Goal: Complete application form

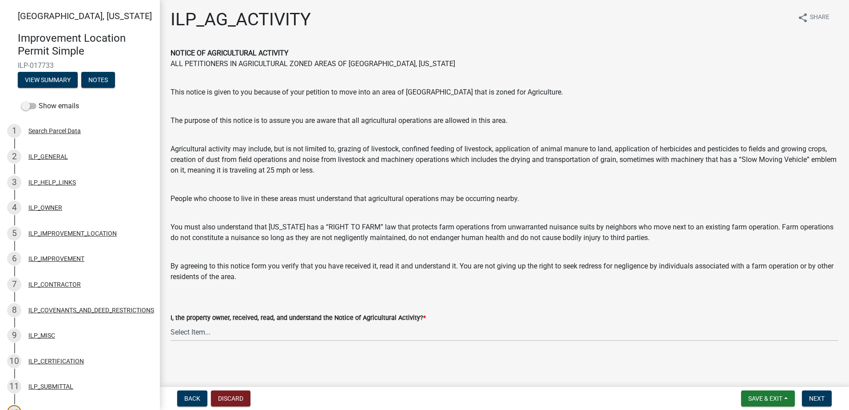
scroll to position [2, 0]
click at [260, 335] on select "Select Item... YES" at bounding box center [505, 332] width 668 height 18
click at [171, 323] on select "Select Item... YES" at bounding box center [505, 332] width 668 height 18
select select "421fbd71-6b46-4b3f-8fb8-f511ed41ec25"
click at [810, 398] on span "Next" at bounding box center [817, 398] width 16 height 7
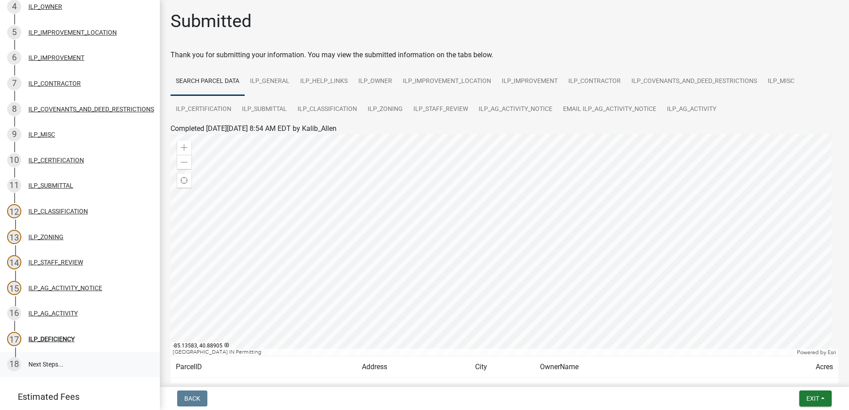
scroll to position [180, 0]
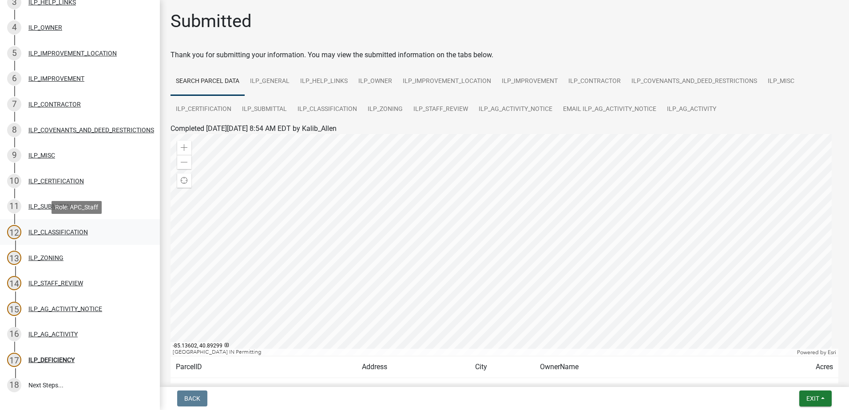
click at [85, 231] on div "ILP_CLASSIFICATION" at bounding box center [58, 232] width 60 height 6
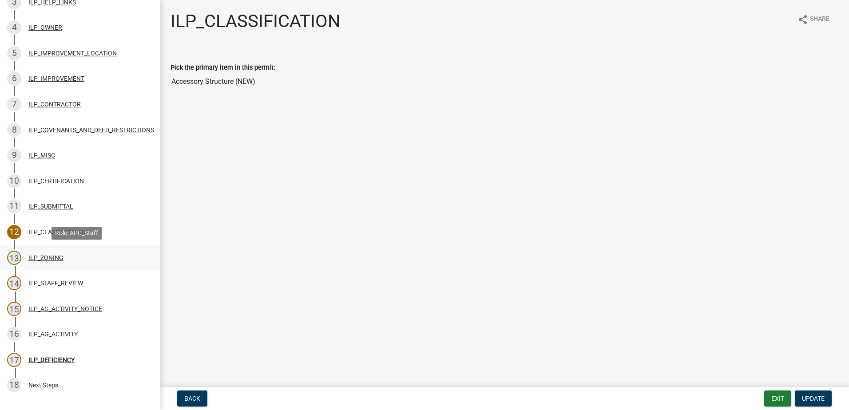
click at [54, 258] on div "ILP_ZONING" at bounding box center [45, 258] width 35 height 6
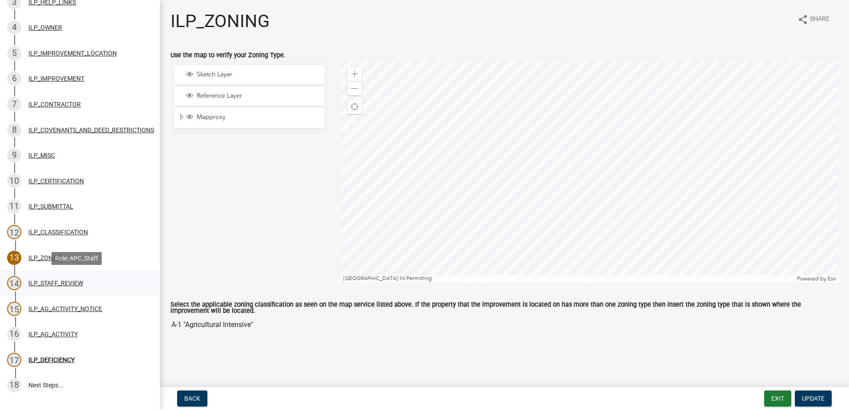
click at [79, 285] on div "ILP_STAFF_REVIEW" at bounding box center [55, 283] width 55 height 6
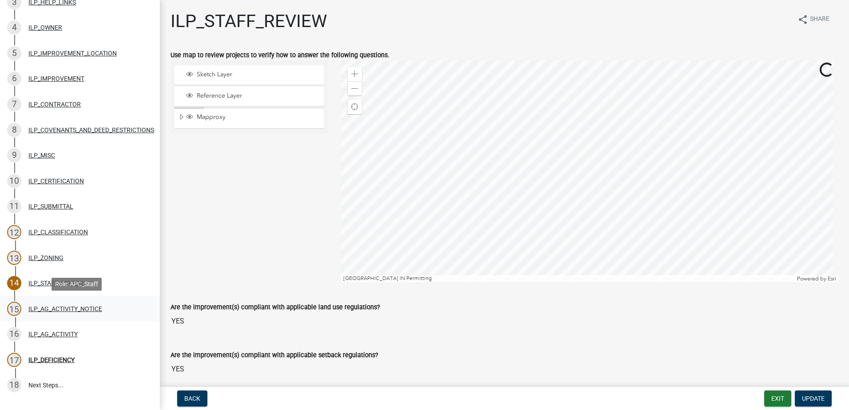
click at [76, 309] on div "ILP_AG_ACTIVITY_NOTICE" at bounding box center [65, 309] width 74 height 6
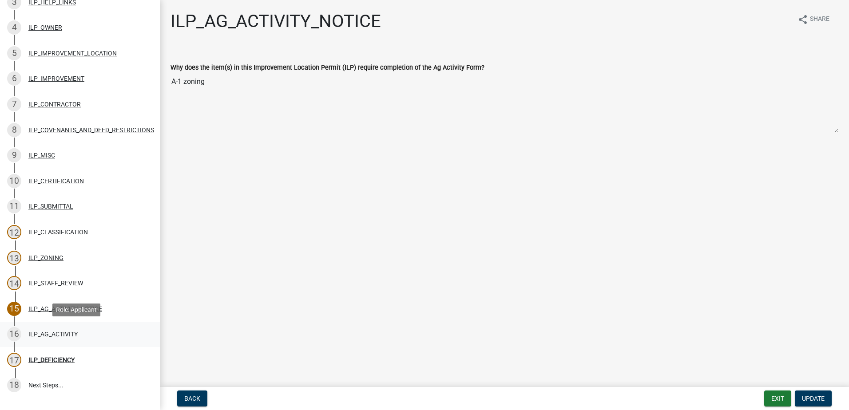
click at [71, 332] on div "ILP_AG_ACTIVITY" at bounding box center [52, 334] width 49 height 6
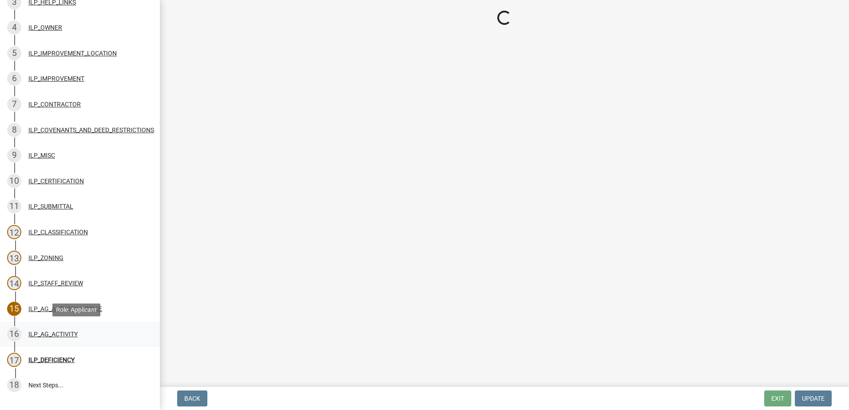
select select "421fbd71-6b46-4b3f-8fb8-f511ed41ec25"
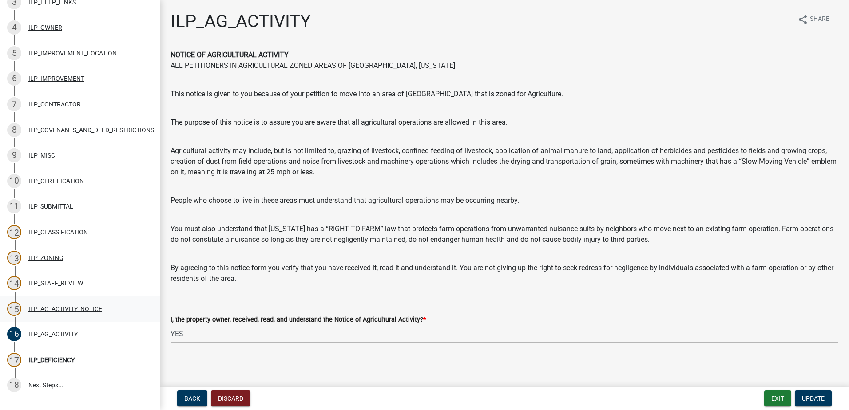
click at [51, 309] on div "ILP_AG_ACTIVITY_NOTICE" at bounding box center [65, 309] width 74 height 6
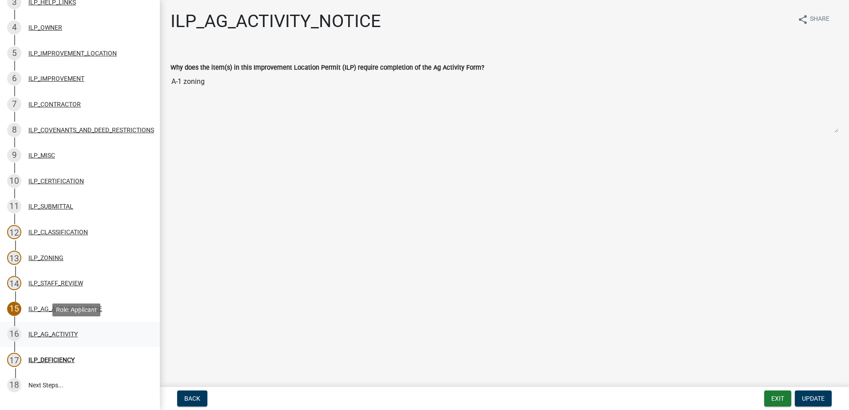
click at [72, 332] on div "ILP_AG_ACTIVITY" at bounding box center [52, 334] width 49 height 6
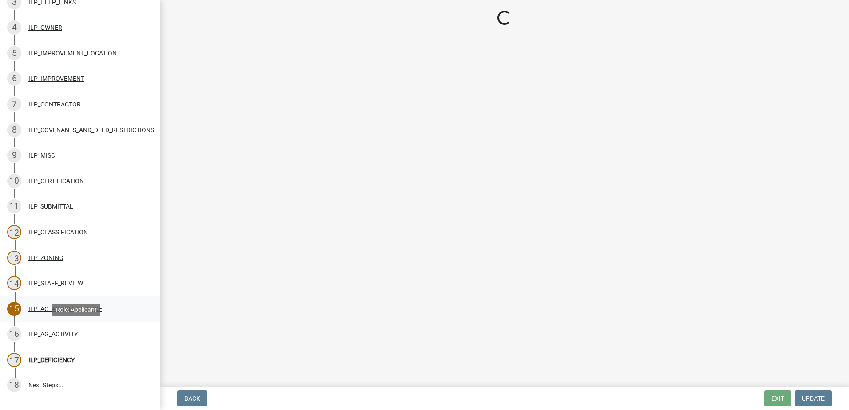
select select "421fbd71-6b46-4b3f-8fb8-f511ed41ec25"
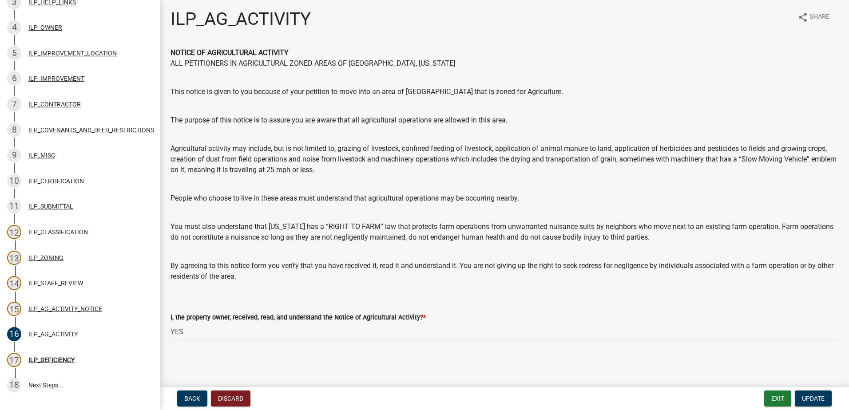
scroll to position [0, 0]
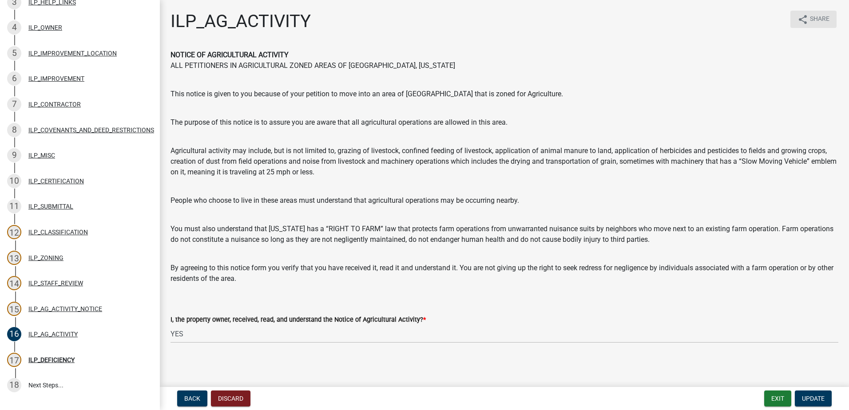
click at [813, 17] on span "Share" at bounding box center [820, 19] width 20 height 11
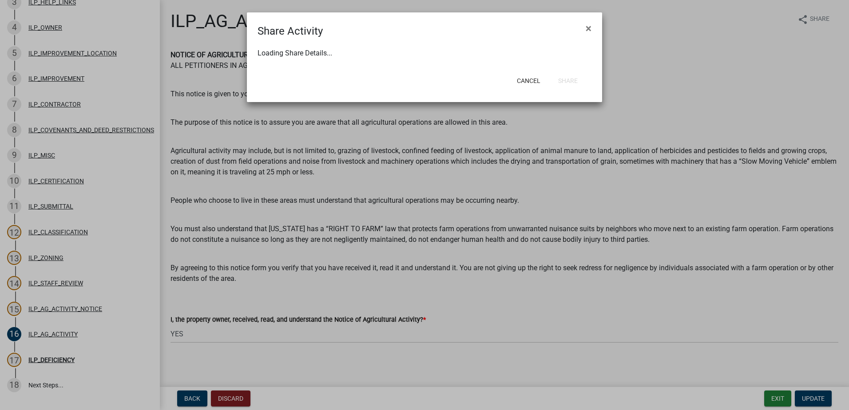
select select "1"
select select "0"
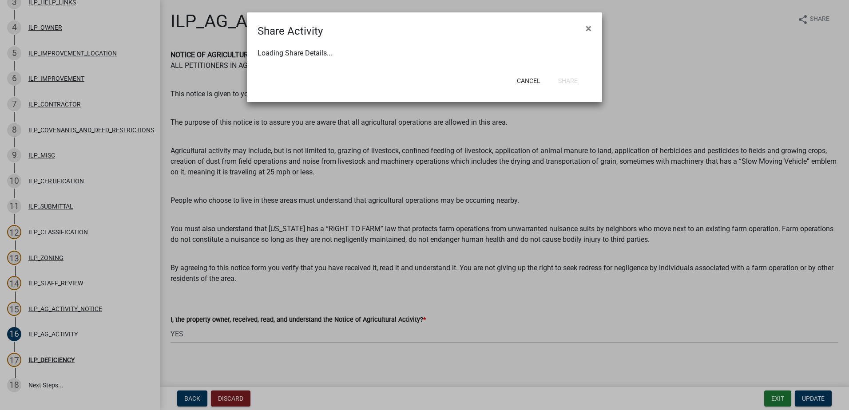
select select "0"
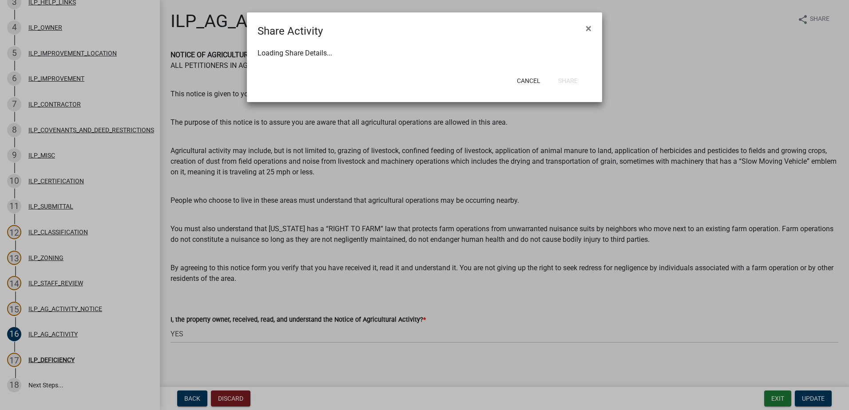
select select "0"
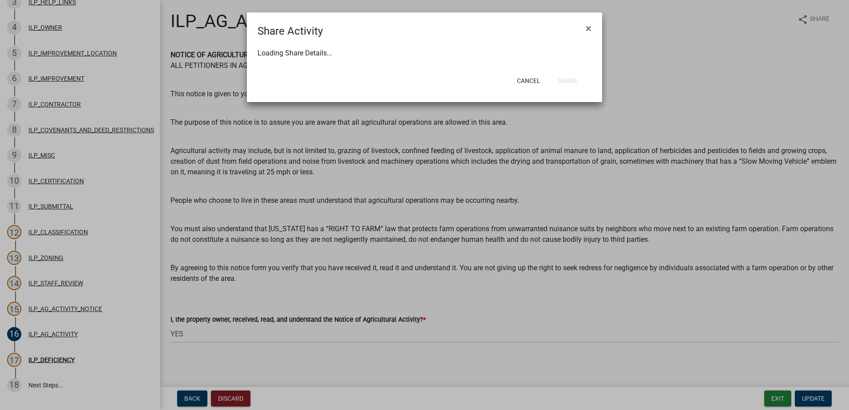
select select "0"
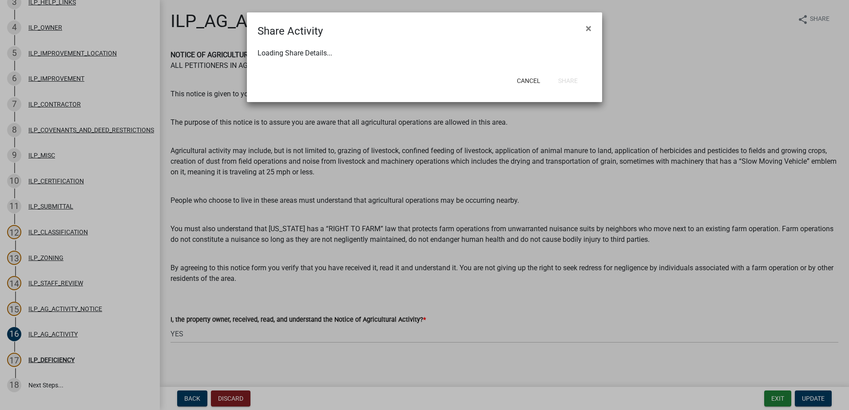
select select "0"
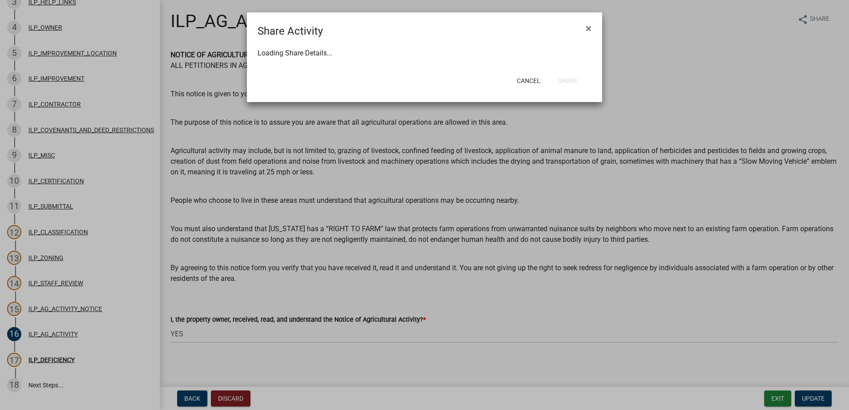
select select "0"
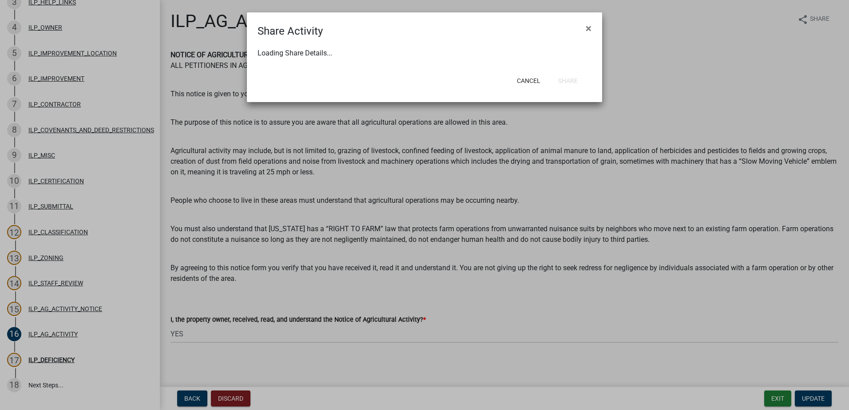
select select "0"
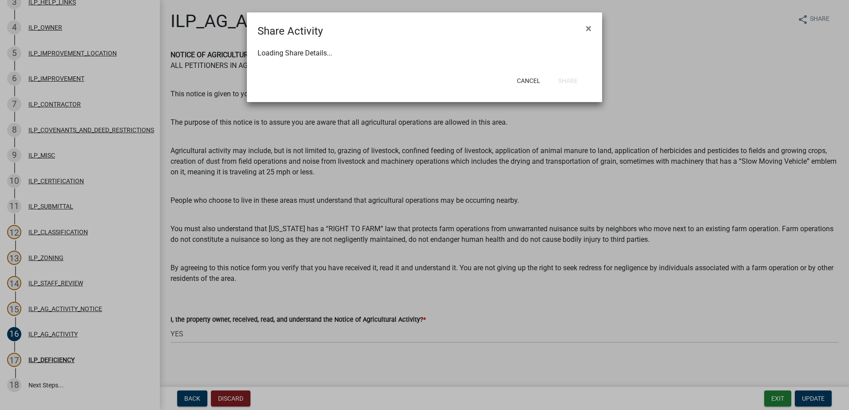
select select "0"
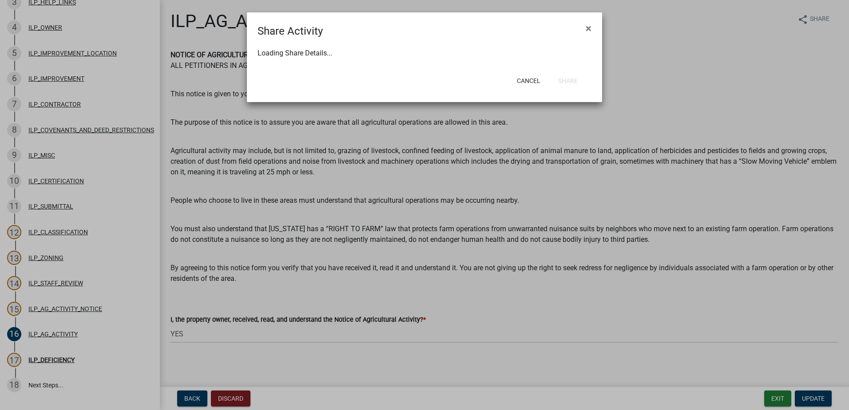
select select "0"
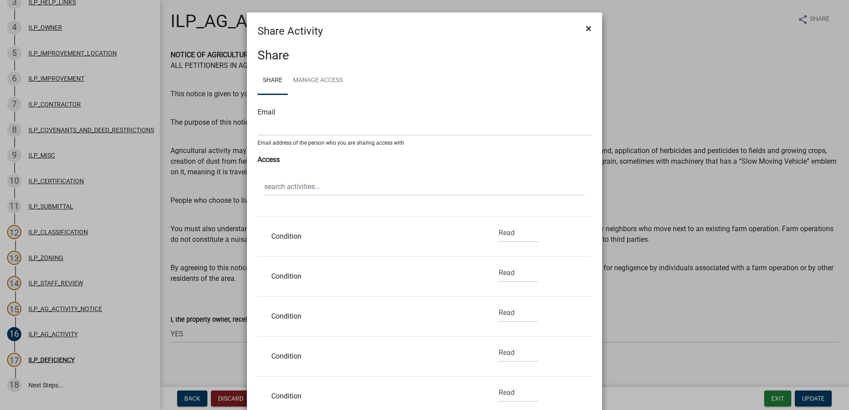
click at [587, 28] on span "×" at bounding box center [589, 28] width 6 height 12
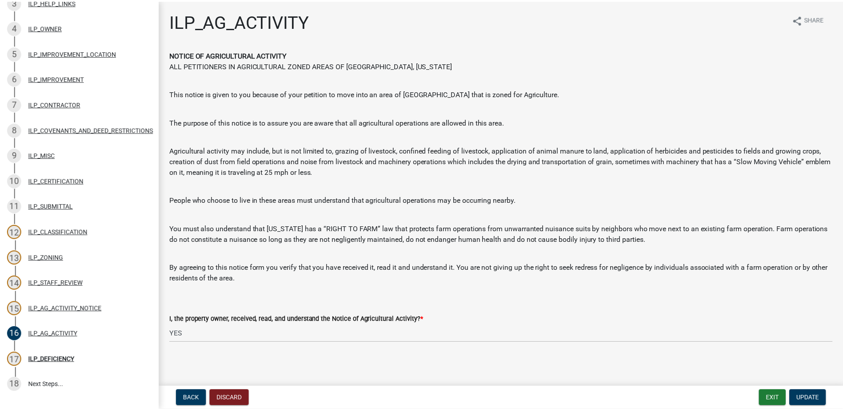
scroll to position [180, 0]
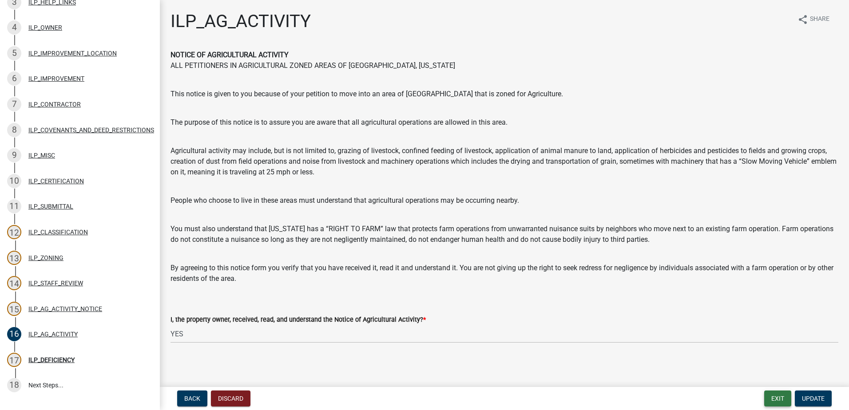
click at [777, 396] on button "Exit" at bounding box center [777, 399] width 27 height 16
